Goal: Task Accomplishment & Management: Complete application form

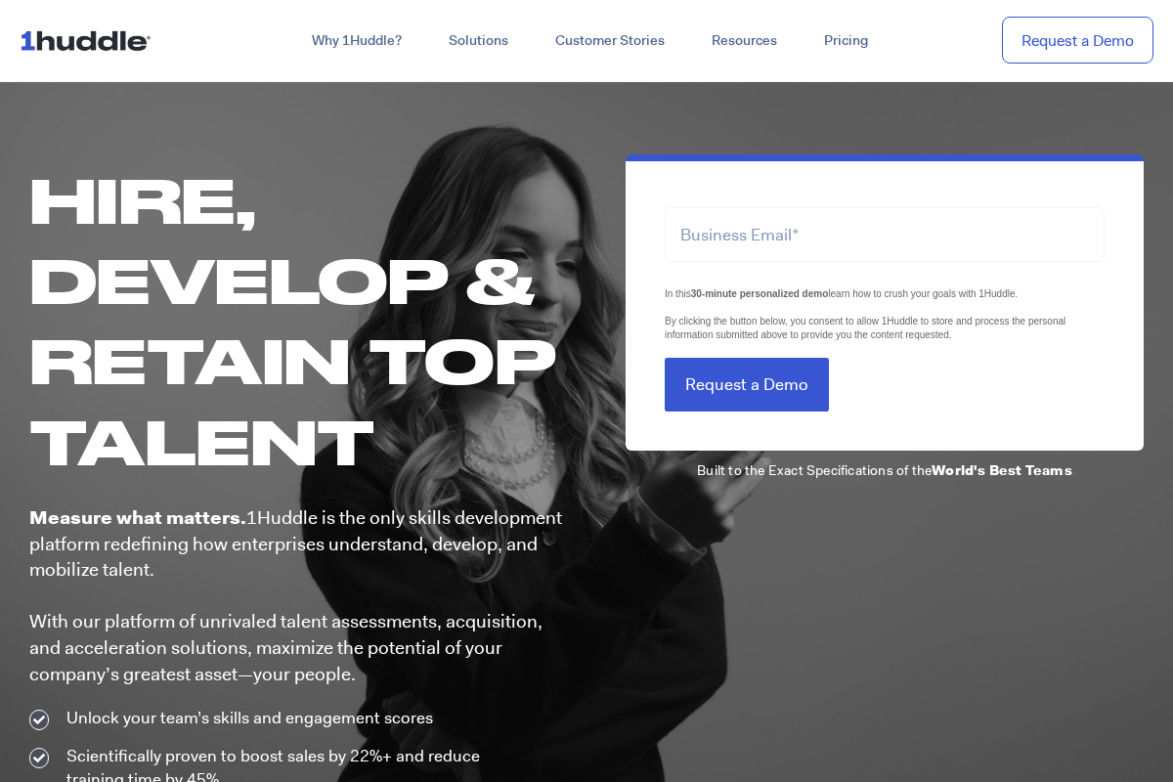
scroll to position [977, 0]
